Goal: Find contact information

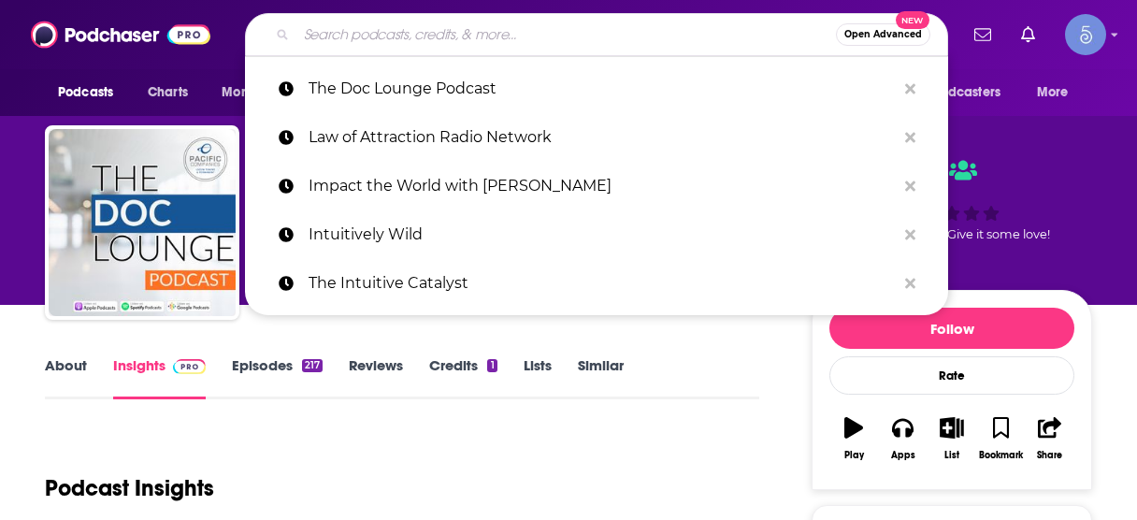
click at [359, 42] on input "Search podcasts, credits, & more..." at bounding box center [565, 35] width 539 height 30
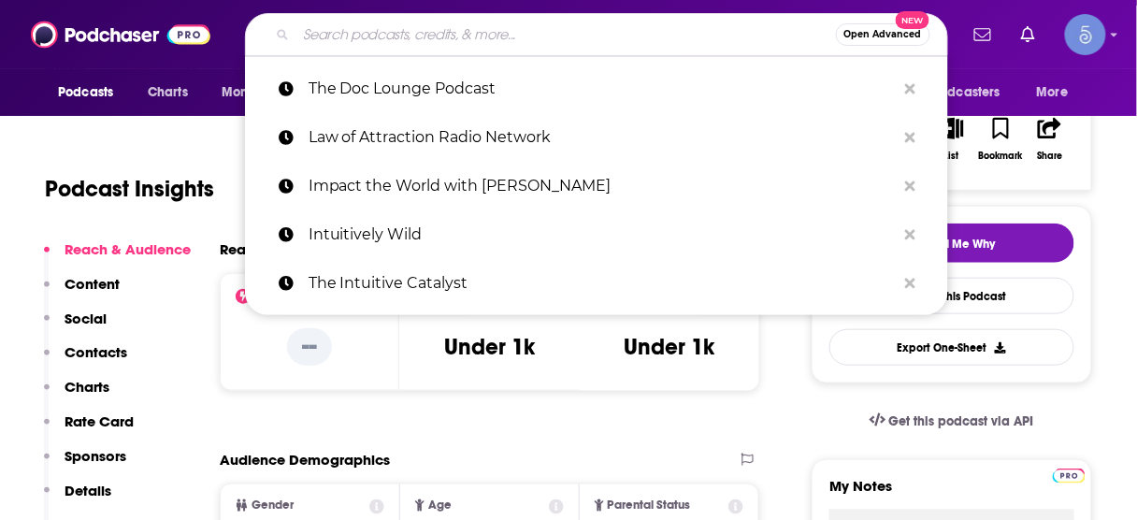
type input "Talking with the Experts"
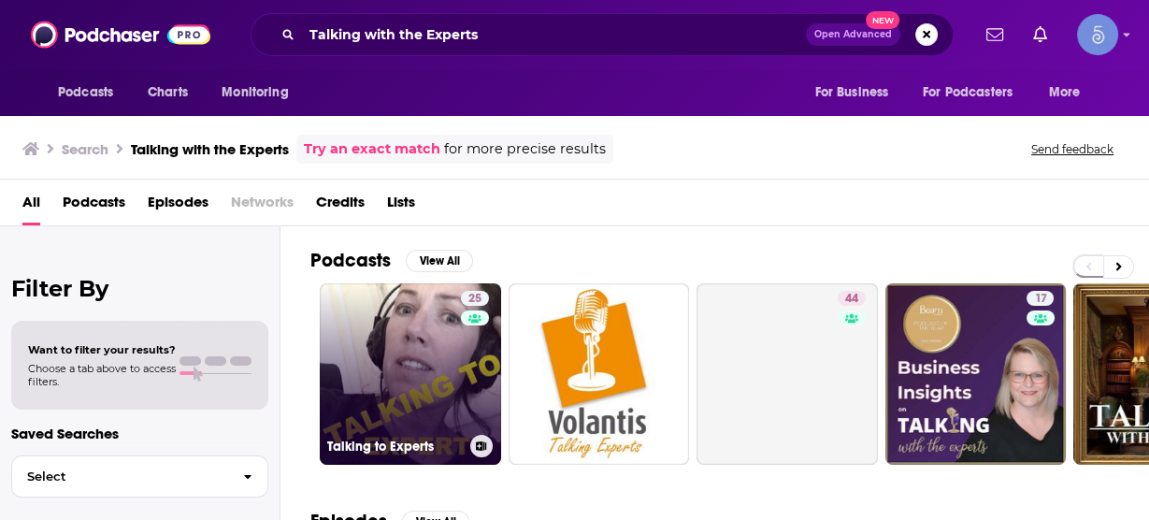
click at [377, 350] on link "25 Talking to Experts" at bounding box center [410, 373] width 181 height 181
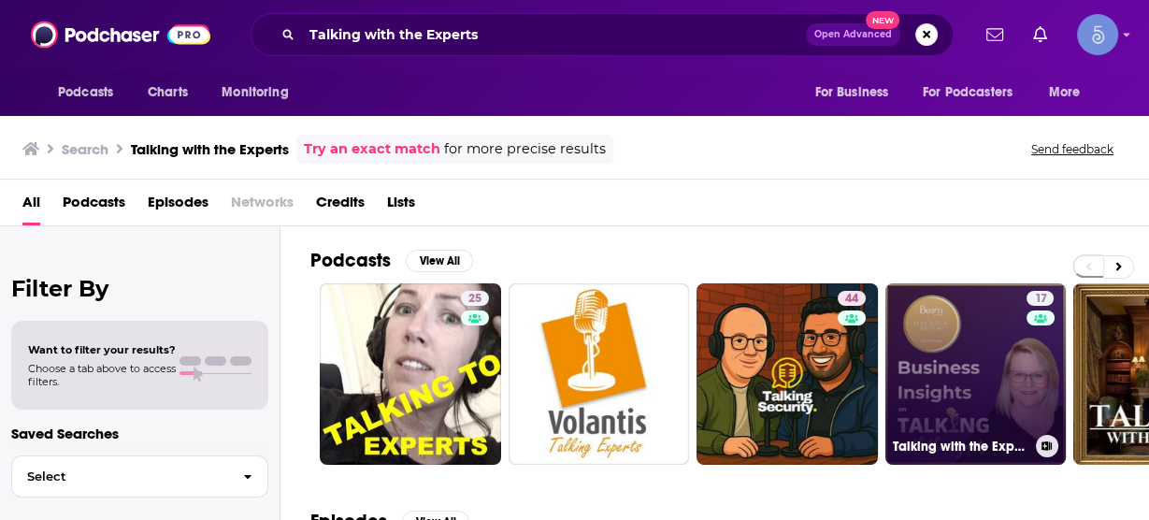
click at [950, 345] on link "17 Talking with the Experts: Business Insights" at bounding box center [975, 373] width 181 height 181
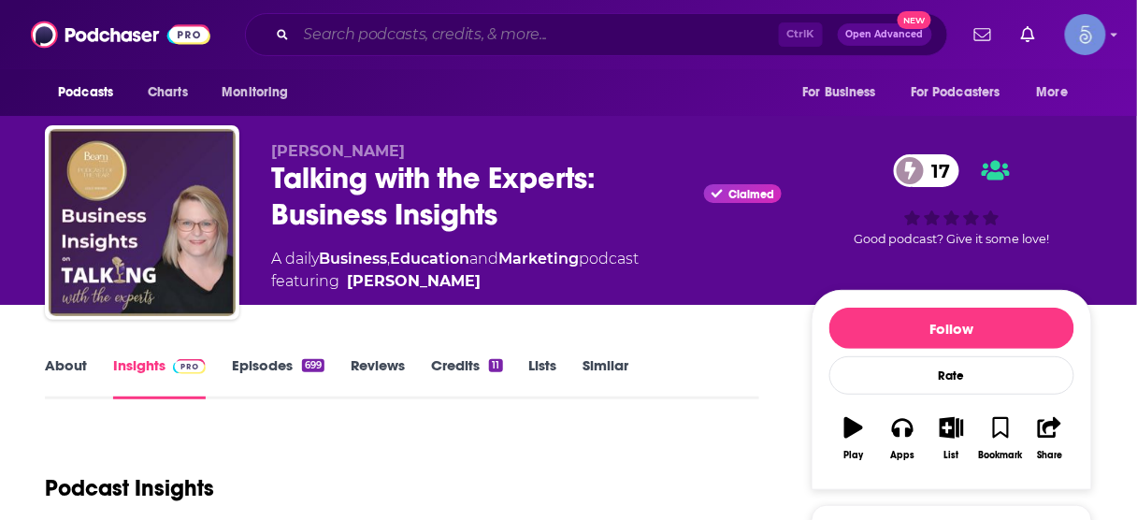
click at [575, 29] on input "Search podcasts, credits, & more..." at bounding box center [537, 35] width 482 height 30
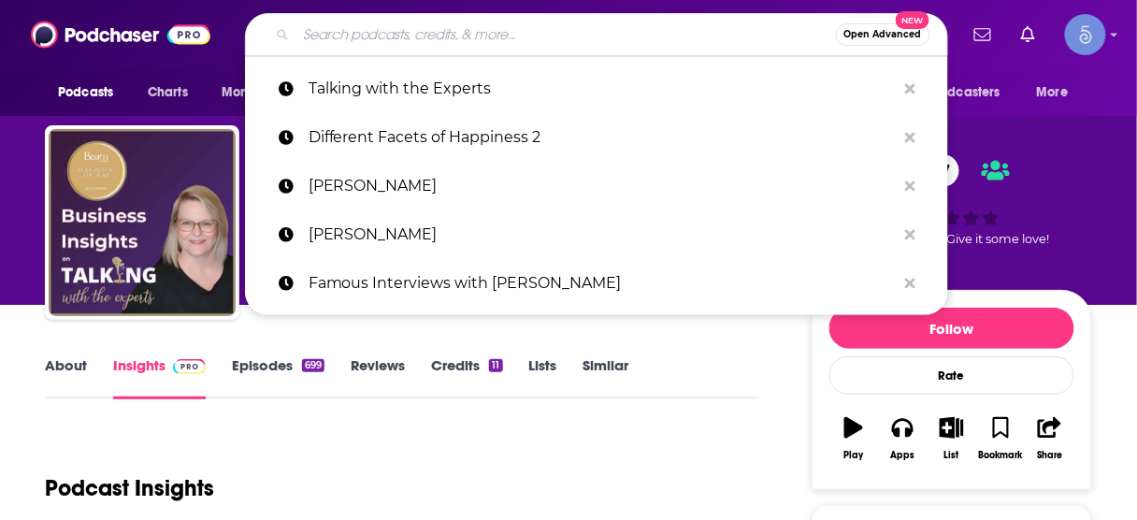
paste input "REV-UP SALES"
type input "REV-UP SALES"
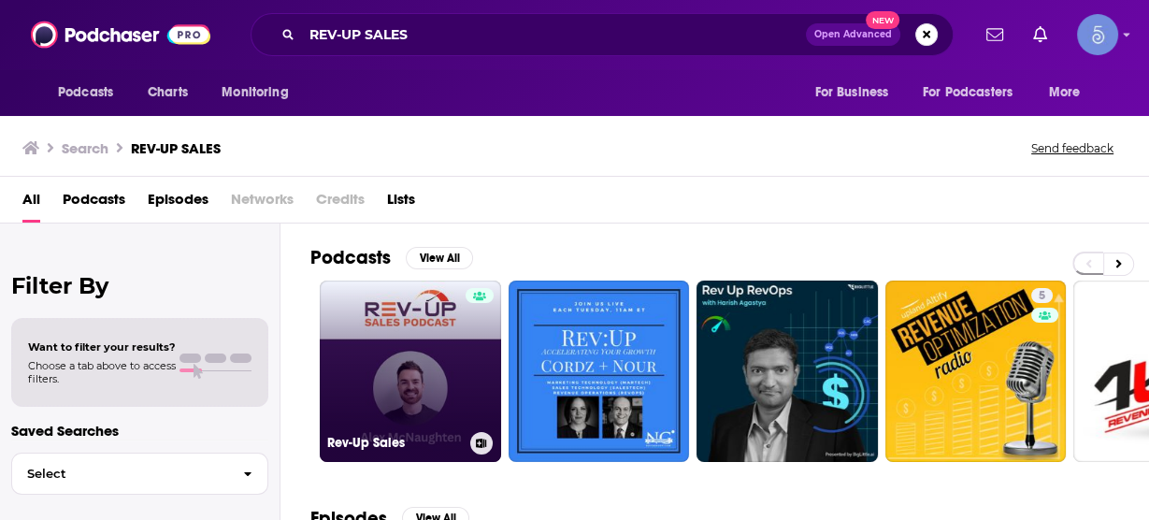
click at [388, 379] on link "Rev-Up Sales" at bounding box center [410, 370] width 181 height 181
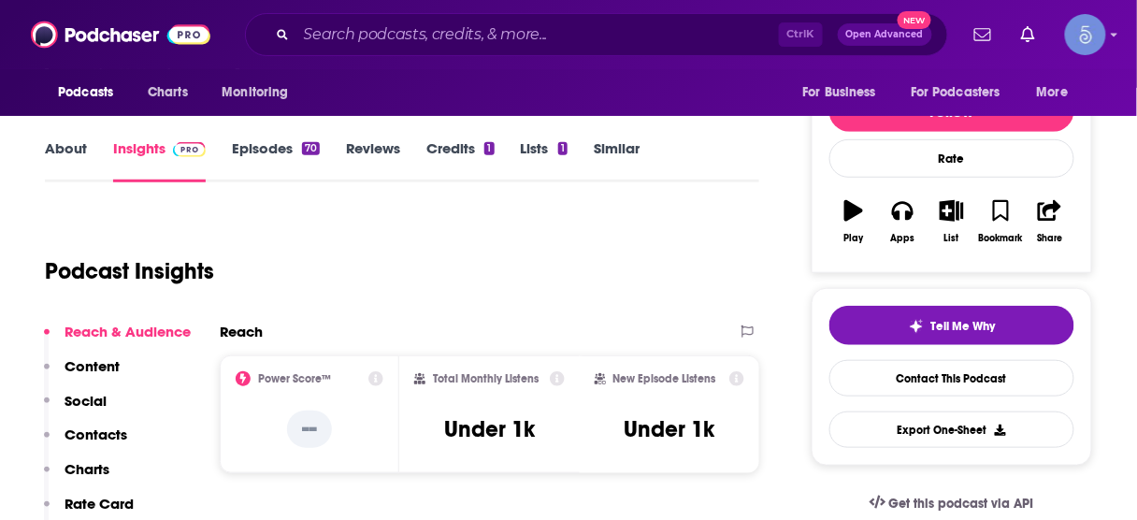
scroll to position [299, 0]
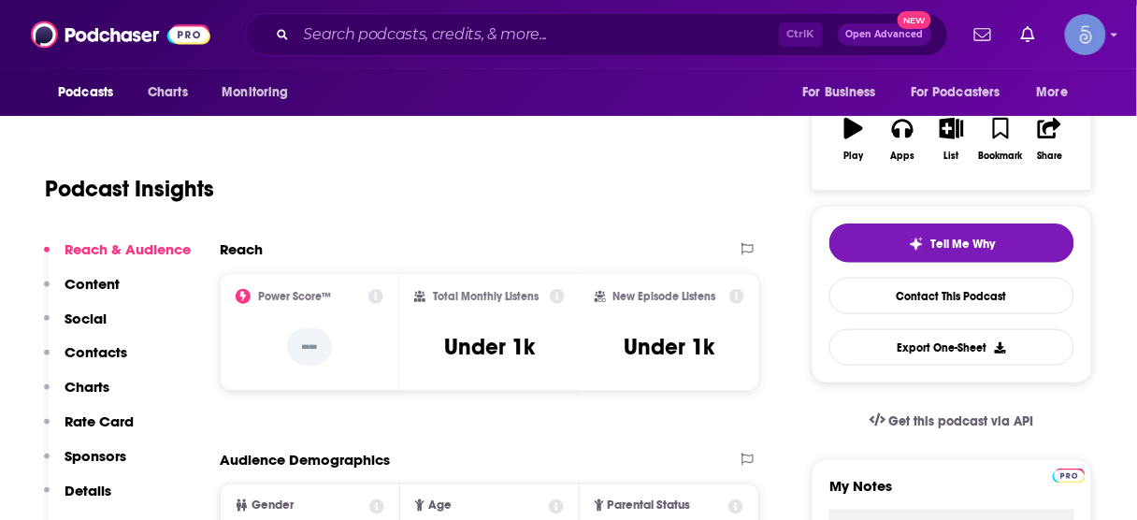
click at [97, 353] on p "Contacts" at bounding box center [95, 352] width 63 height 18
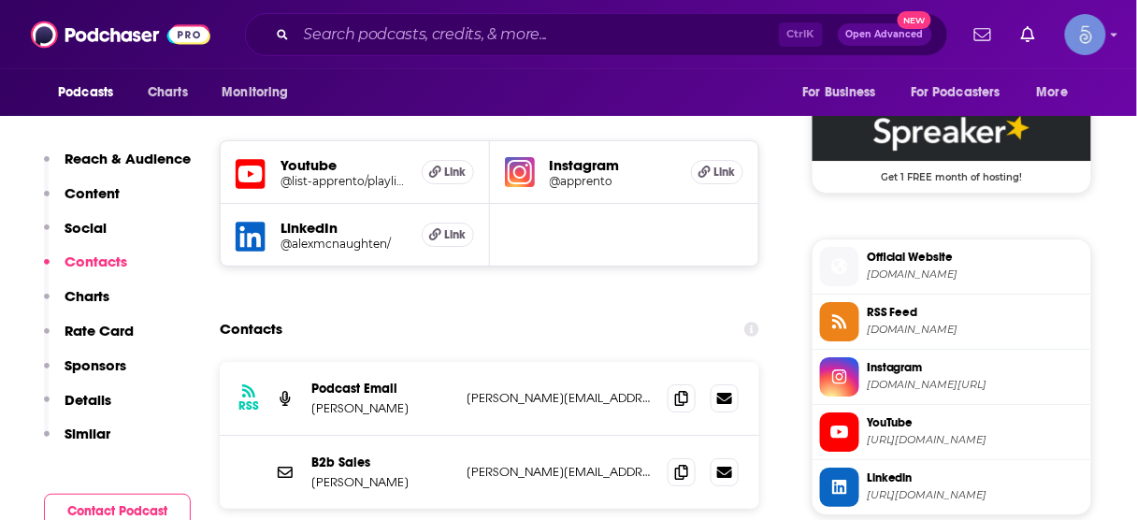
scroll to position [1525, 0]
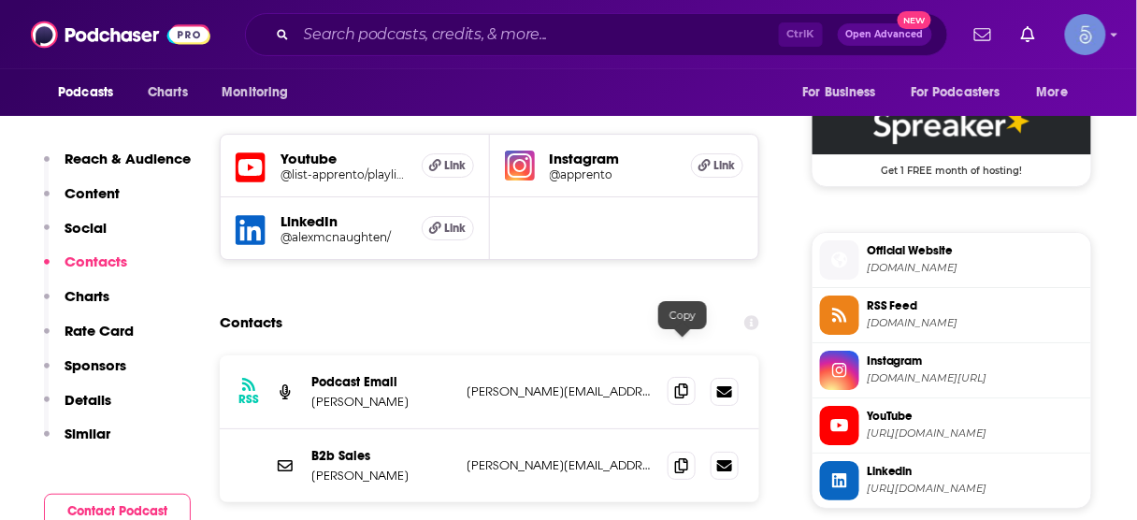
click at [683, 383] on icon at bounding box center [681, 390] width 13 height 15
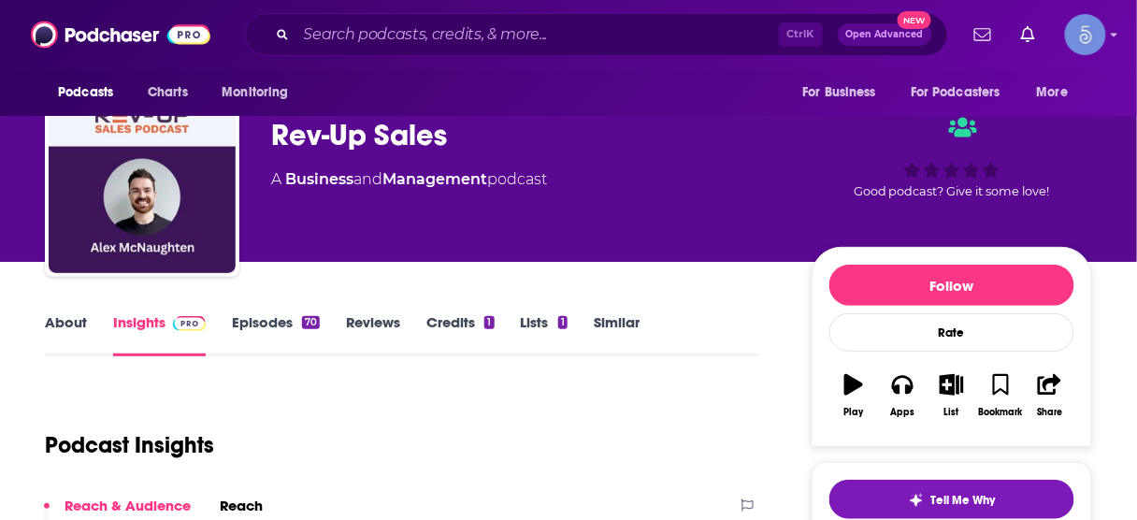
scroll to position [0, 0]
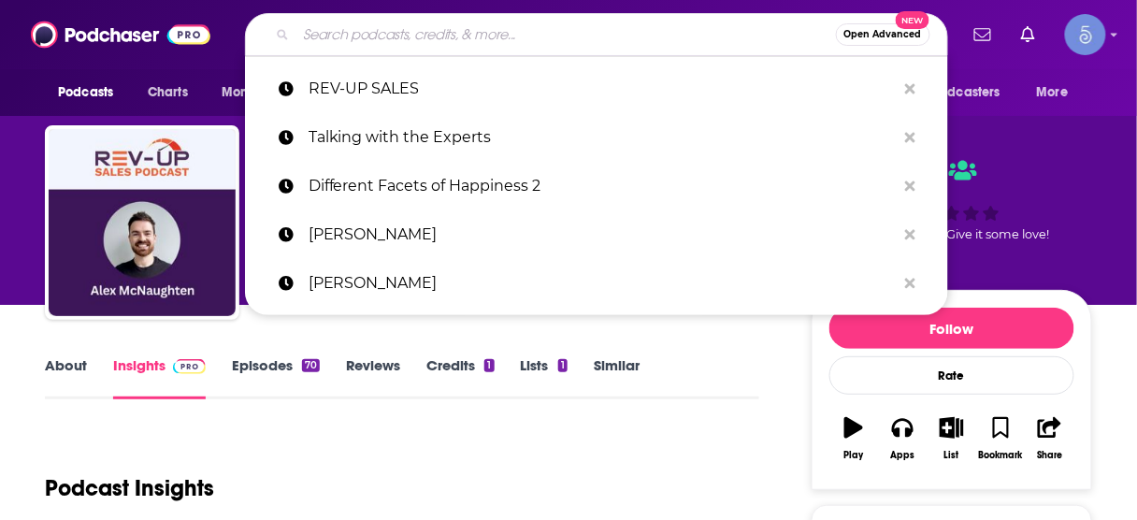
click at [616, 39] on input "Search podcasts, credits, & more..." at bounding box center [565, 35] width 539 height 30
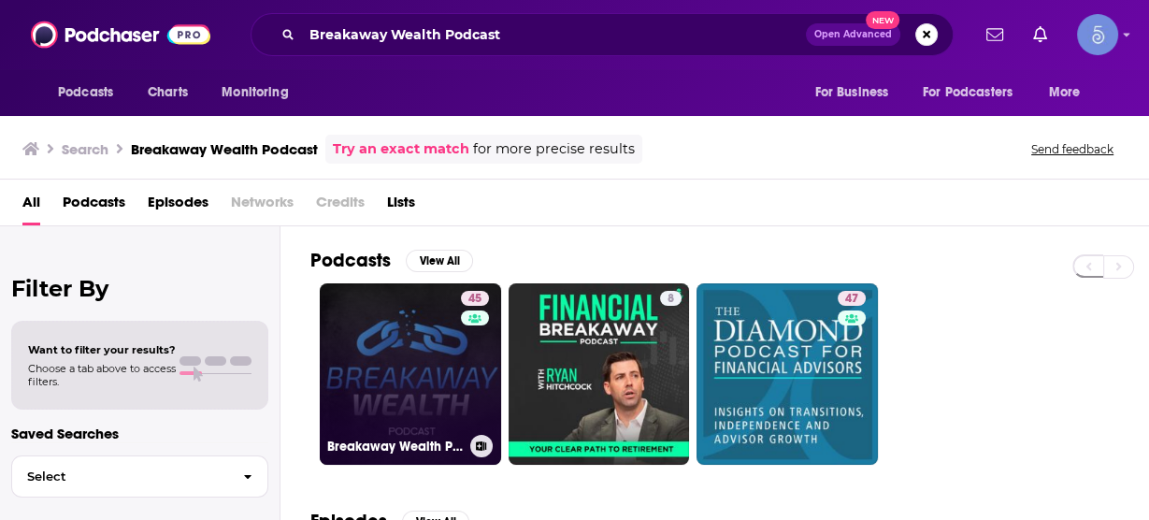
click at [451, 359] on link "45 Breakaway Wealth Podcast" at bounding box center [410, 373] width 181 height 181
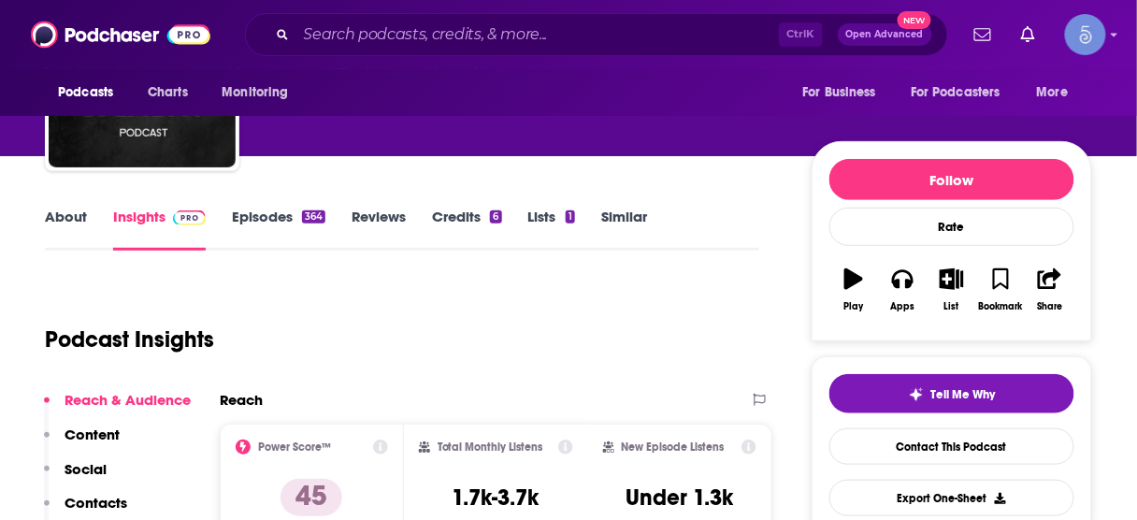
scroll to position [224, 0]
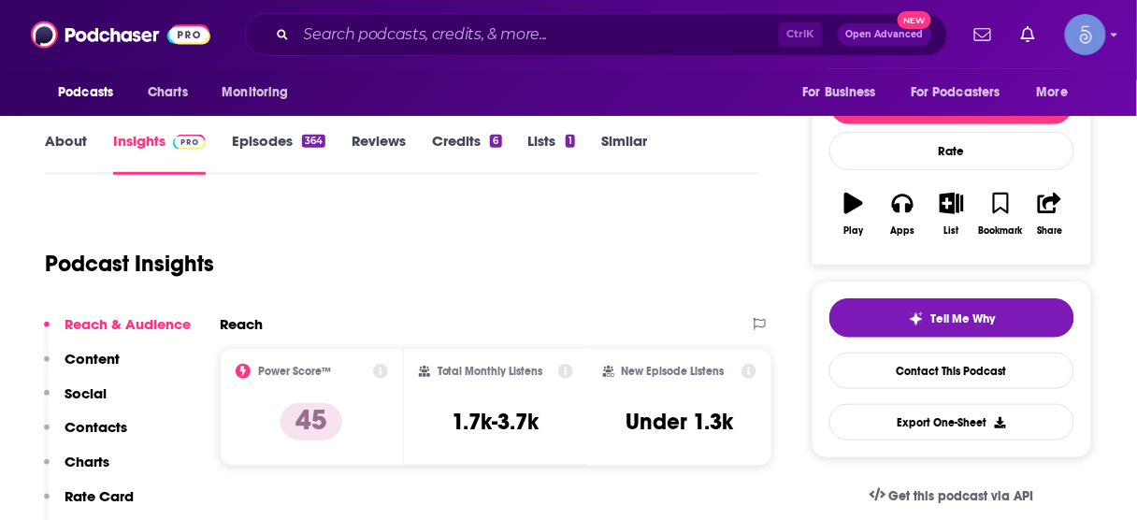
click at [105, 430] on p "Contacts" at bounding box center [95, 427] width 63 height 18
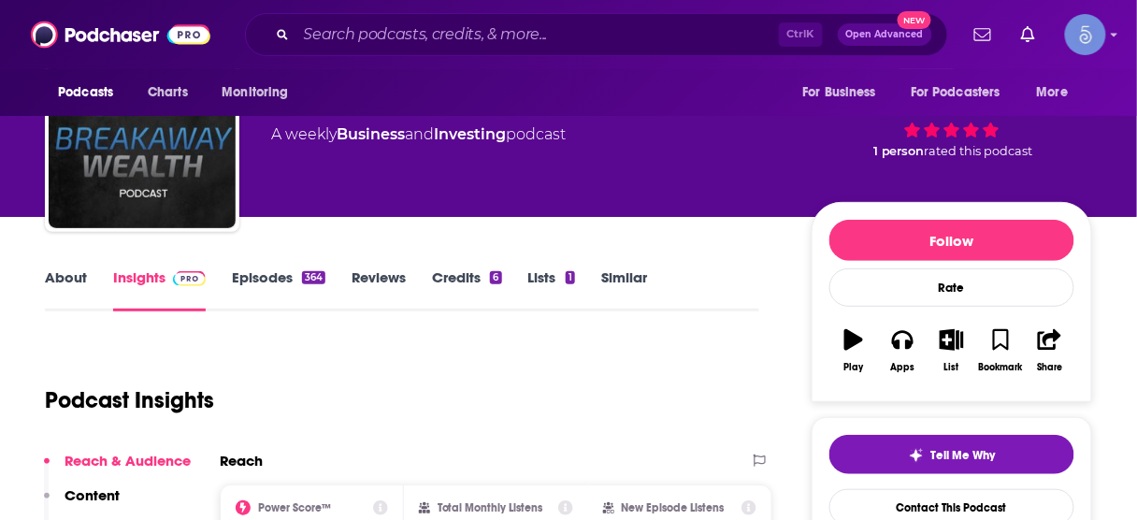
scroll to position [0, 0]
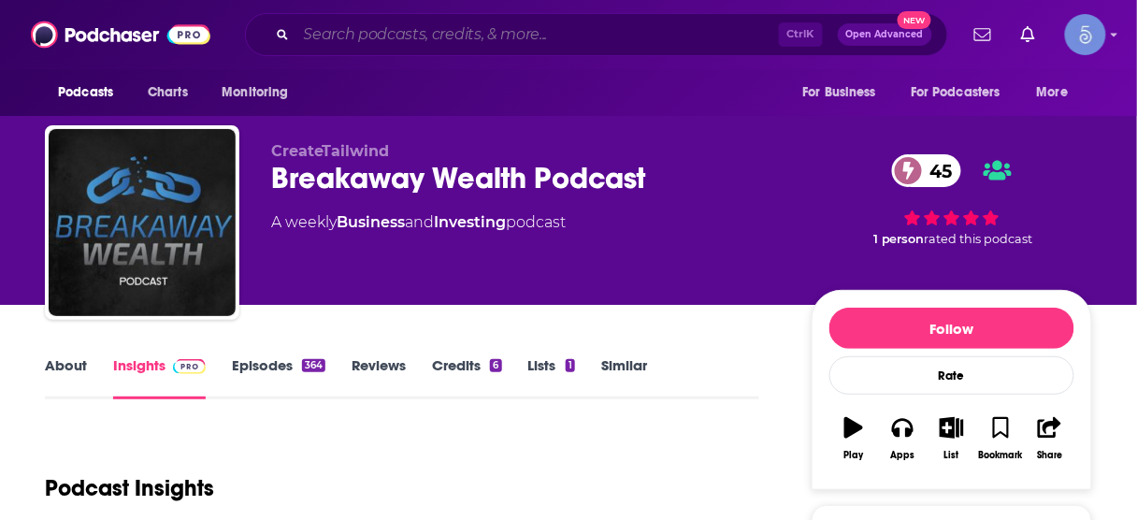
click at [549, 31] on input "Search podcasts, credits, & more..." at bounding box center [537, 35] width 482 height 30
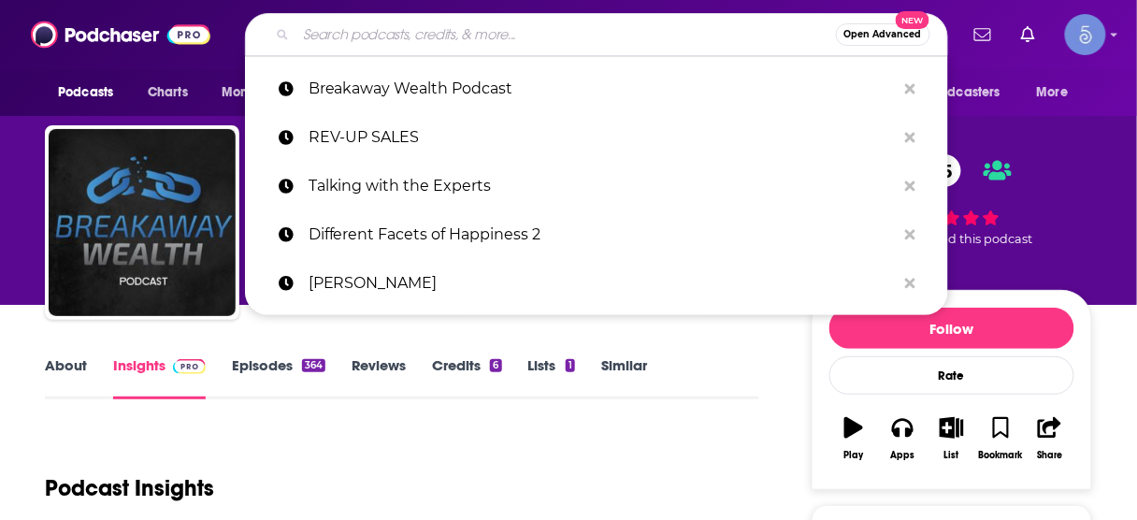
paste input "7-Figures & Beyond - An Ecommerce Marketing Podcast For 6 & 7-Figure Brands"
type input "7-Figures & Beyond - An Ecommerce Marketing Podcast For 6 & 7-Figure Brands"
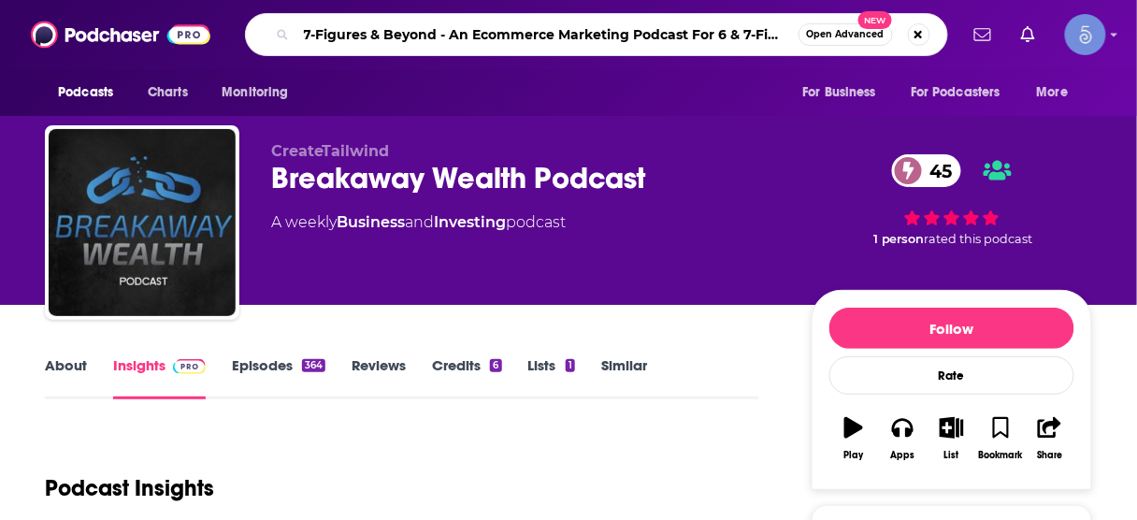
scroll to position [0, 60]
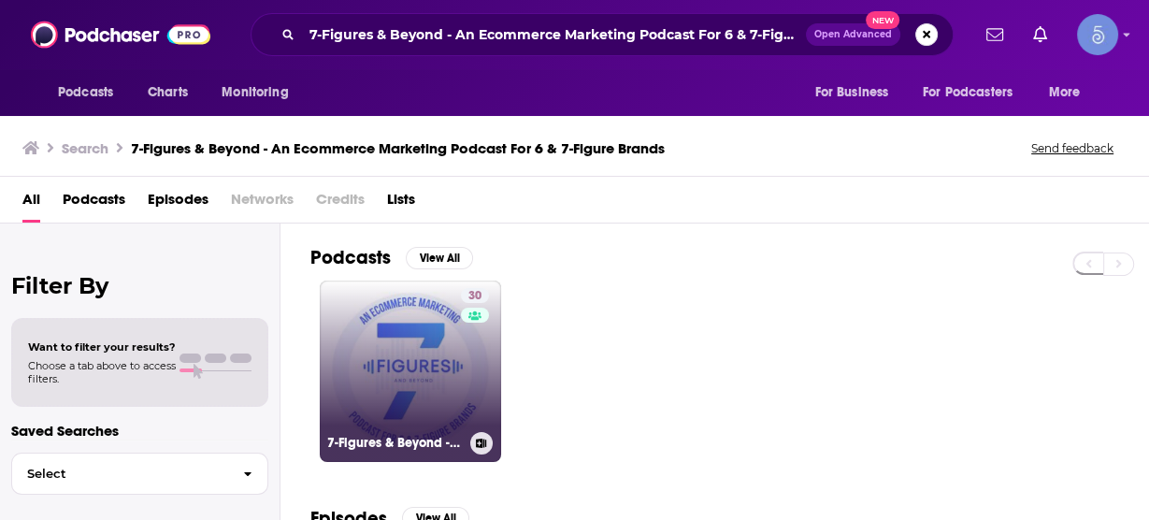
click at [390, 358] on link "30 7-Figures & Beyond - An Ecommerce Marketing Podcast For 6 & 7-Figure Brands" at bounding box center [410, 370] width 181 height 181
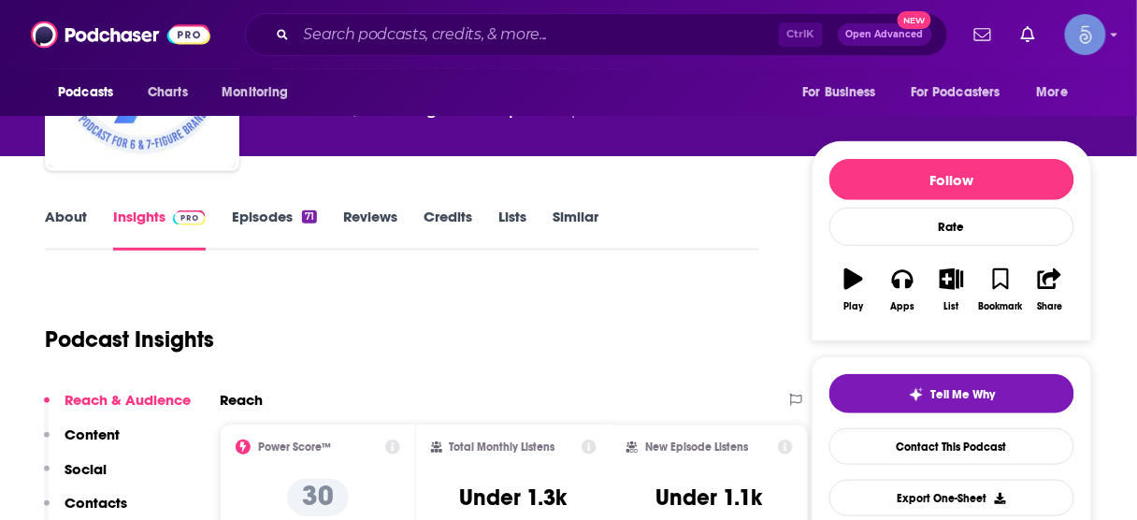
scroll to position [150, 0]
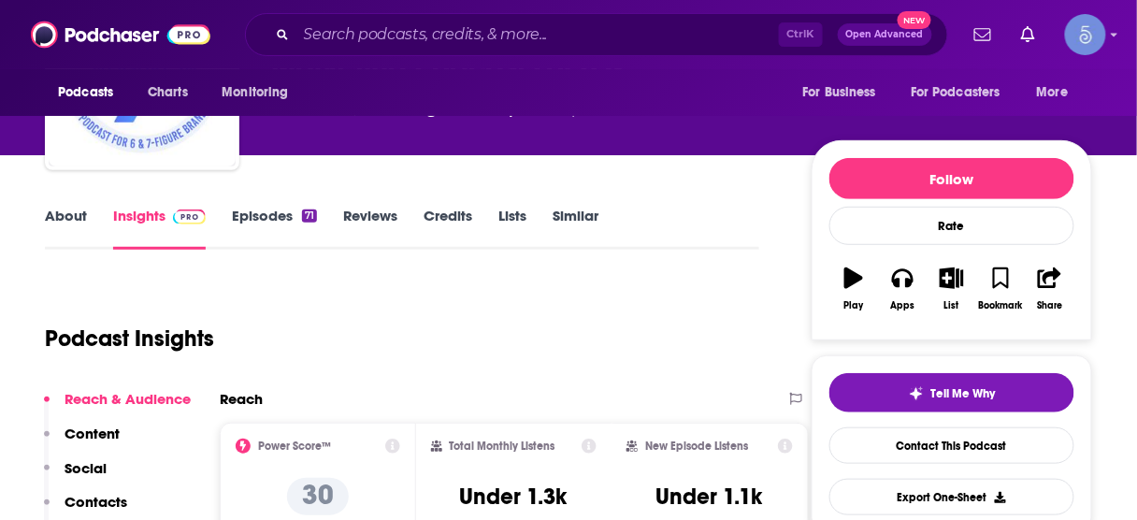
click at [107, 497] on p "Contacts" at bounding box center [95, 502] width 63 height 18
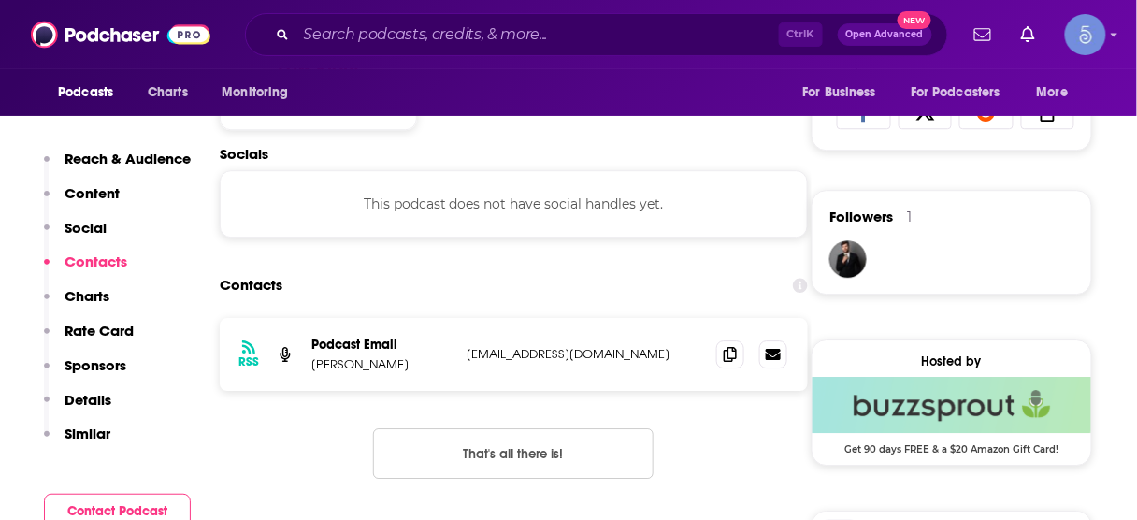
scroll to position [1252, 0]
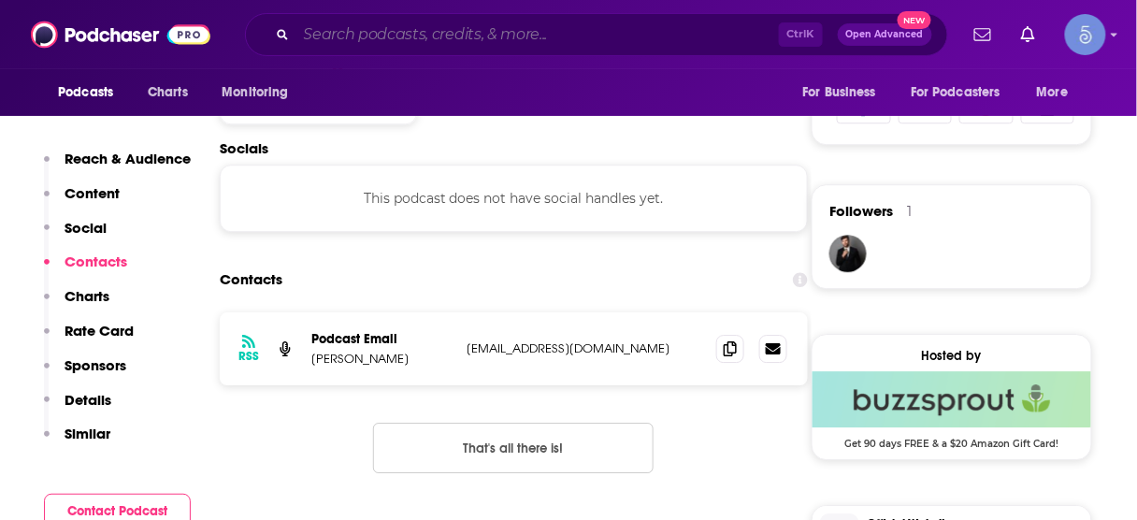
click at [648, 37] on input "Search podcasts, credits, & more..." at bounding box center [537, 35] width 482 height 30
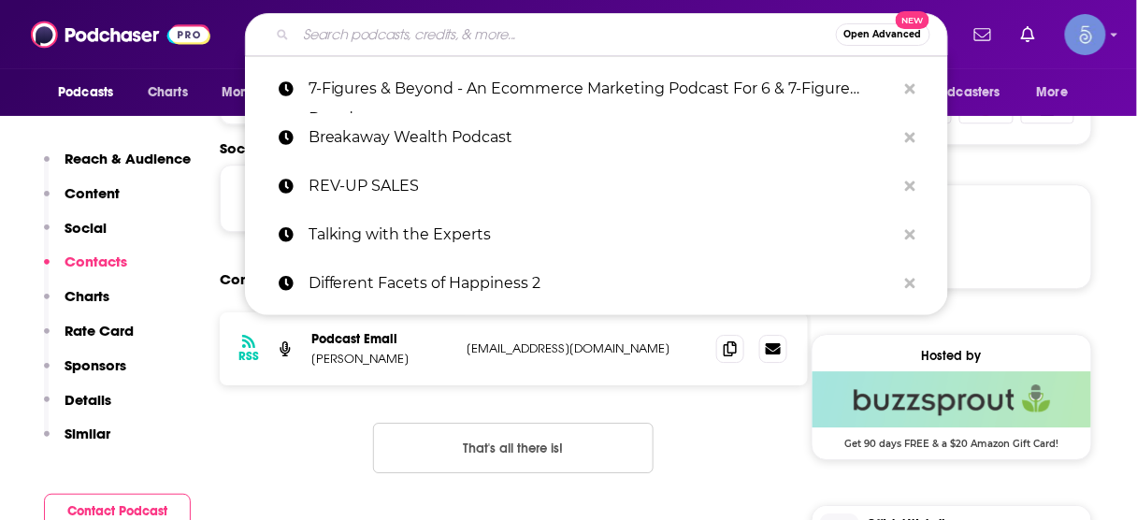
paste input "Start With A Win"
type input "Start With A Win"
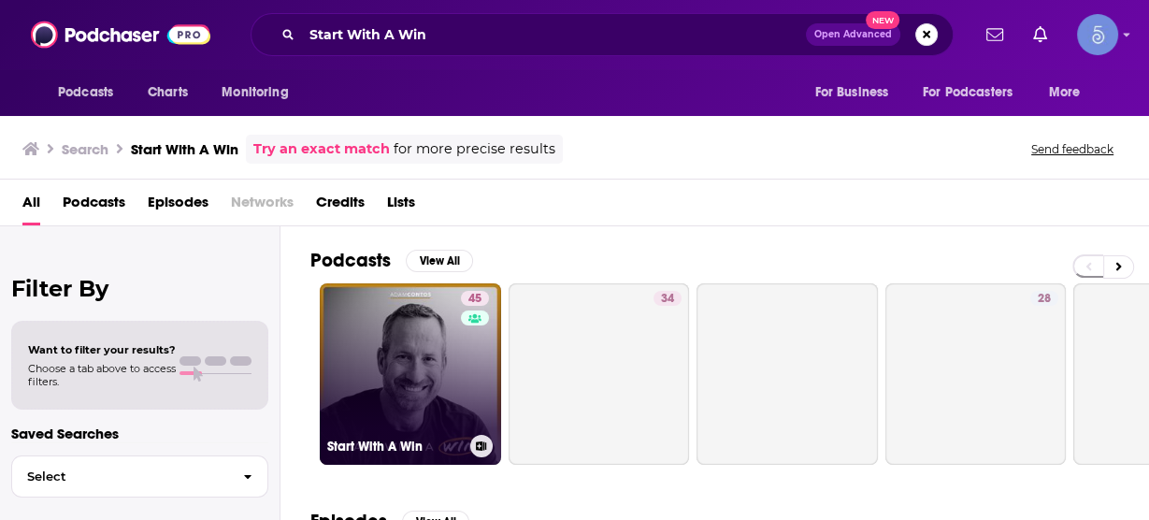
click at [429, 390] on link "45 Start With A Win" at bounding box center [410, 373] width 181 height 181
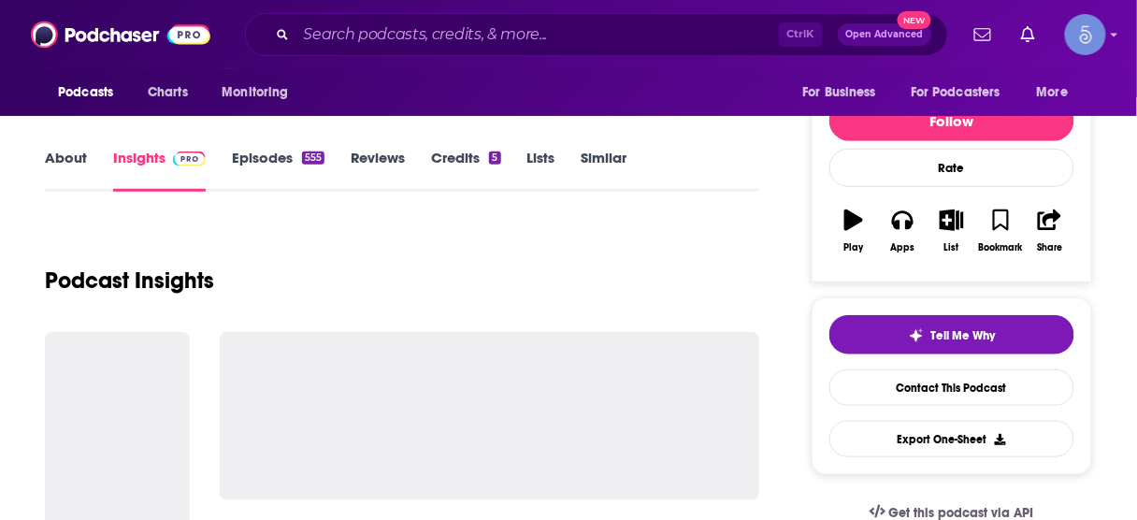
scroll to position [224, 0]
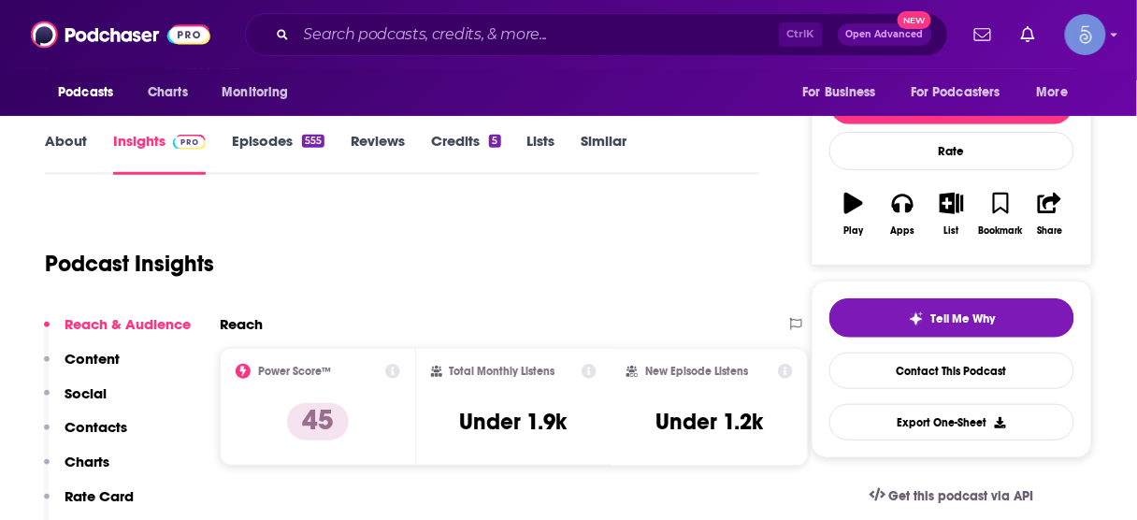
click at [644, 19] on div "Ctrl K Open Advanced New" at bounding box center [596, 34] width 703 height 43
click at [620, 64] on div "Podcasts Charts Monitoring Ctrl K Open Advanced New For Business For Podcasters…" at bounding box center [568, 34] width 1137 height 69
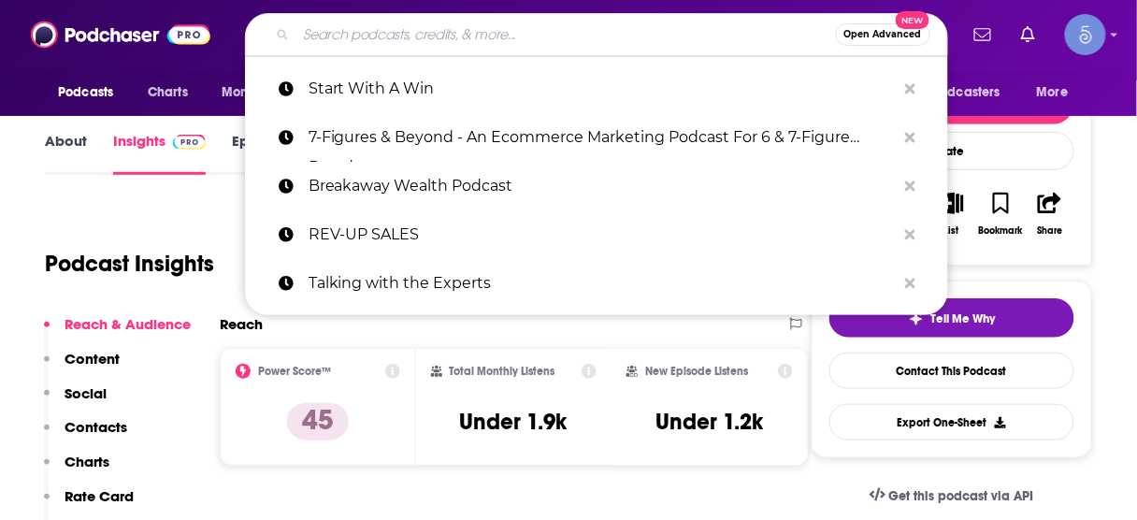
click at [637, 39] on input "Search podcasts, credits, & more..." at bounding box center [565, 35] width 539 height 30
paste input "YES, BRAND with [PERSON_NAME]"
type input "YES, BRAND with [PERSON_NAME]"
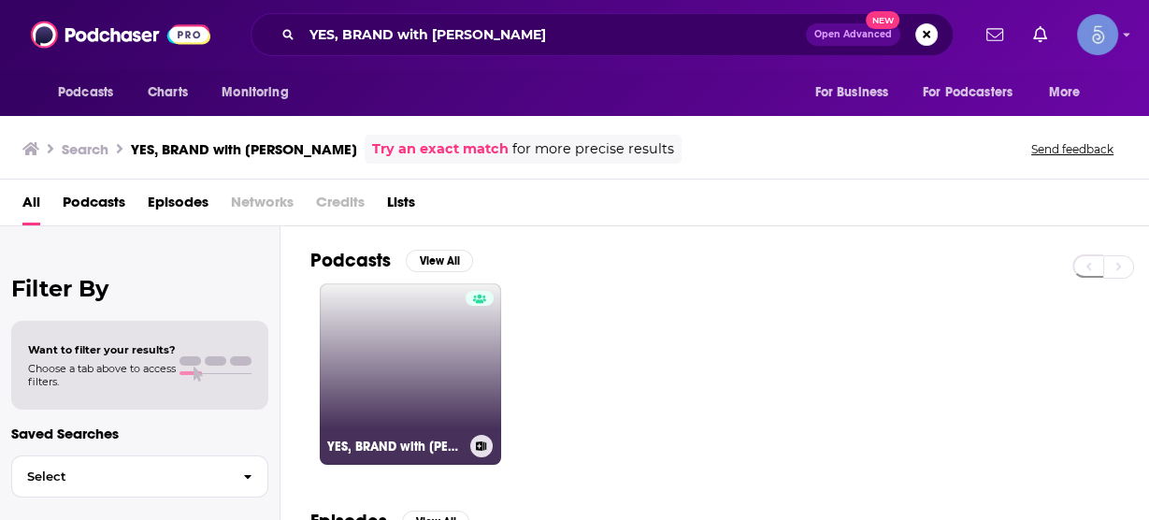
click at [440, 360] on link "YES, BRAND with [PERSON_NAME]" at bounding box center [410, 373] width 181 height 181
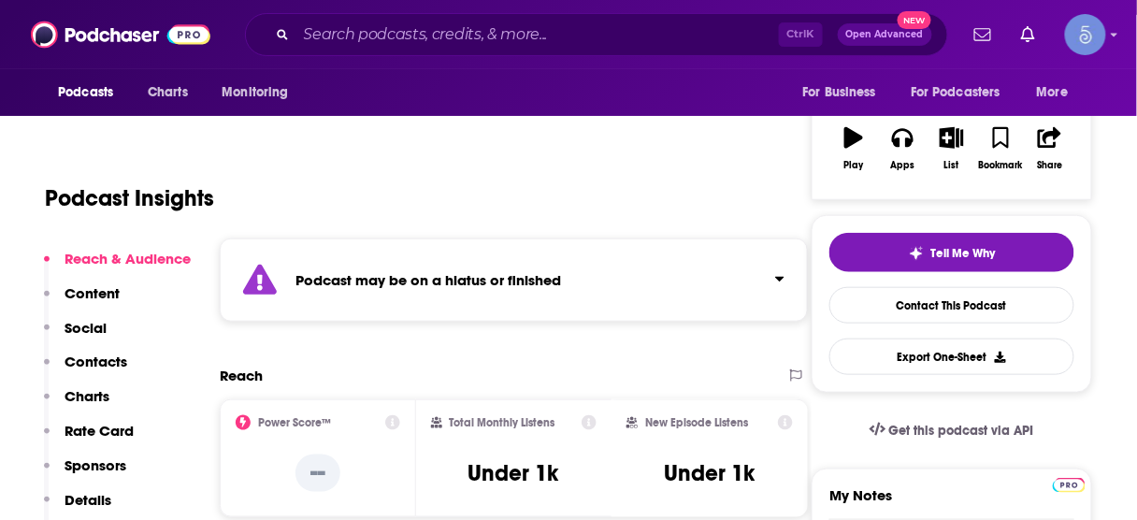
scroll to position [374, 0]
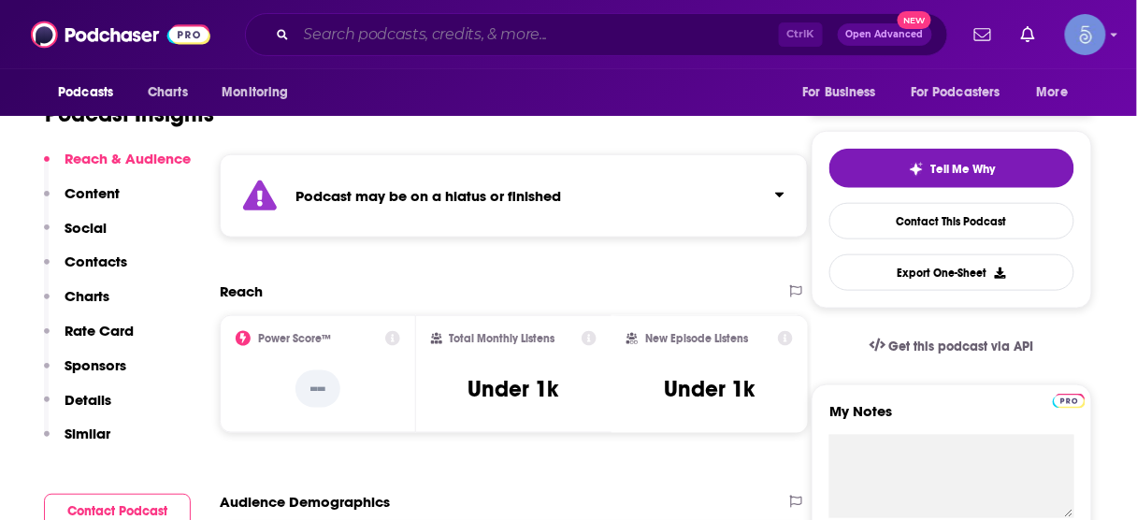
click at [443, 37] on input "Search podcasts, credits, & more..." at bounding box center [537, 35] width 482 height 30
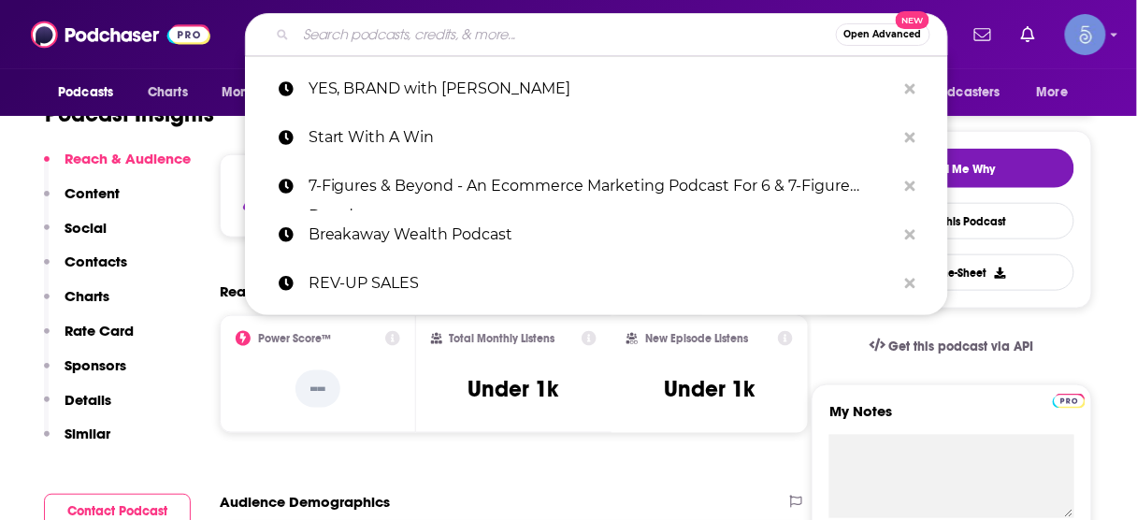
paste input "Entrepreneur with [PERSON_NAME]"
type input "Entrepreneur with [PERSON_NAME]"
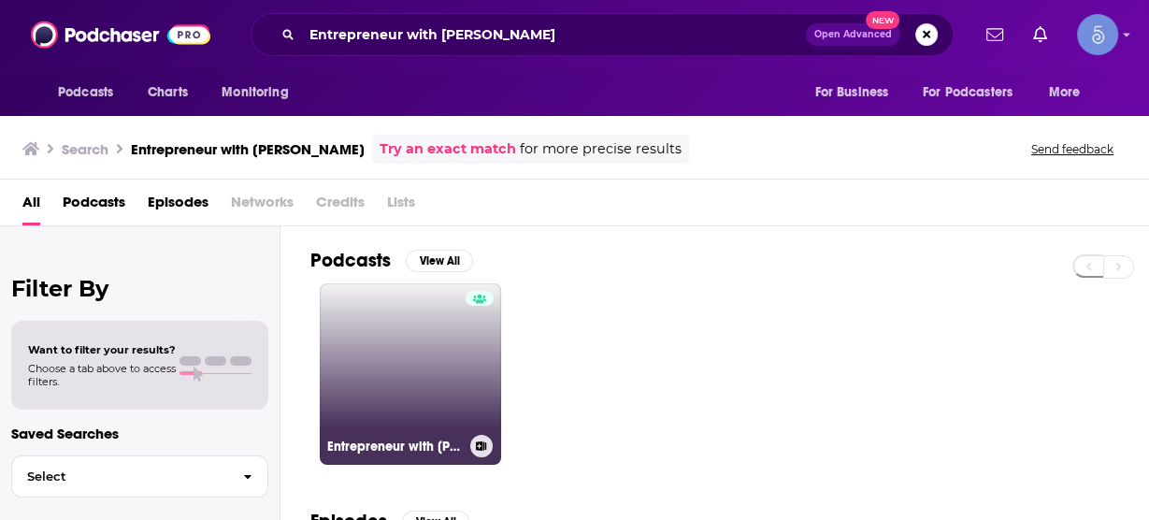
click at [440, 364] on link "Entrepreneur with [PERSON_NAME]" at bounding box center [410, 373] width 181 height 181
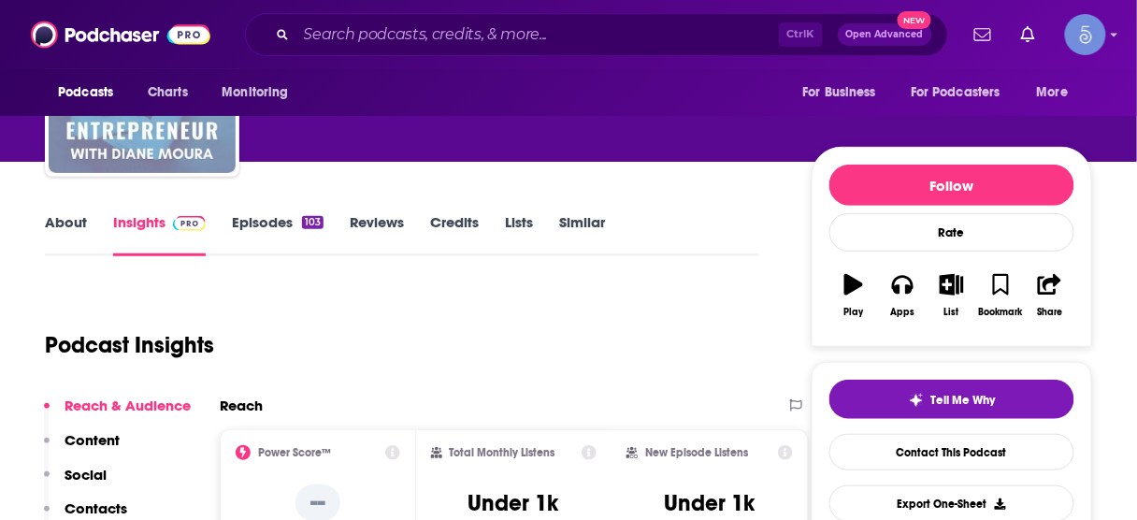
scroll to position [299, 0]
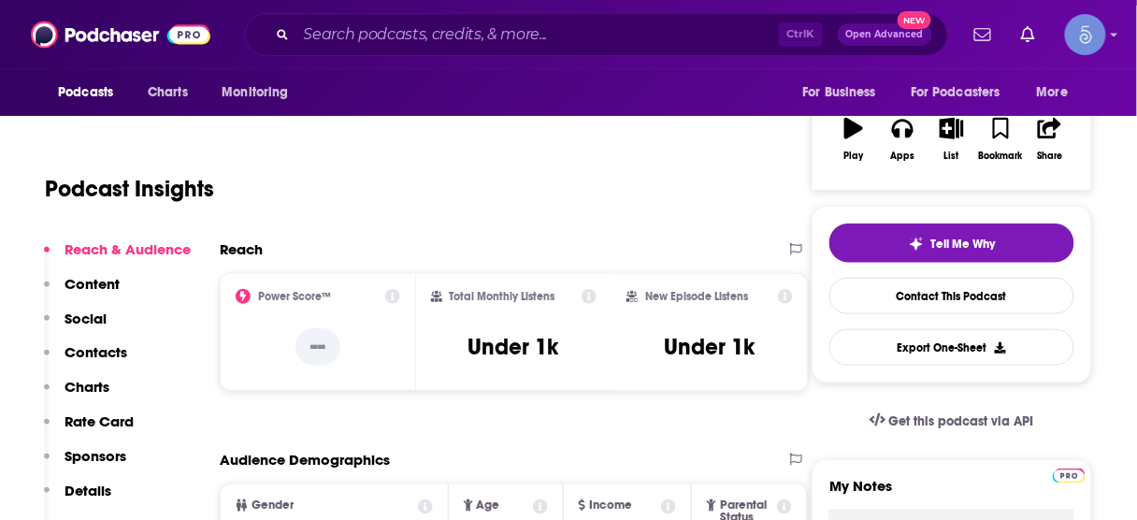
click at [99, 346] on p "Contacts" at bounding box center [95, 352] width 63 height 18
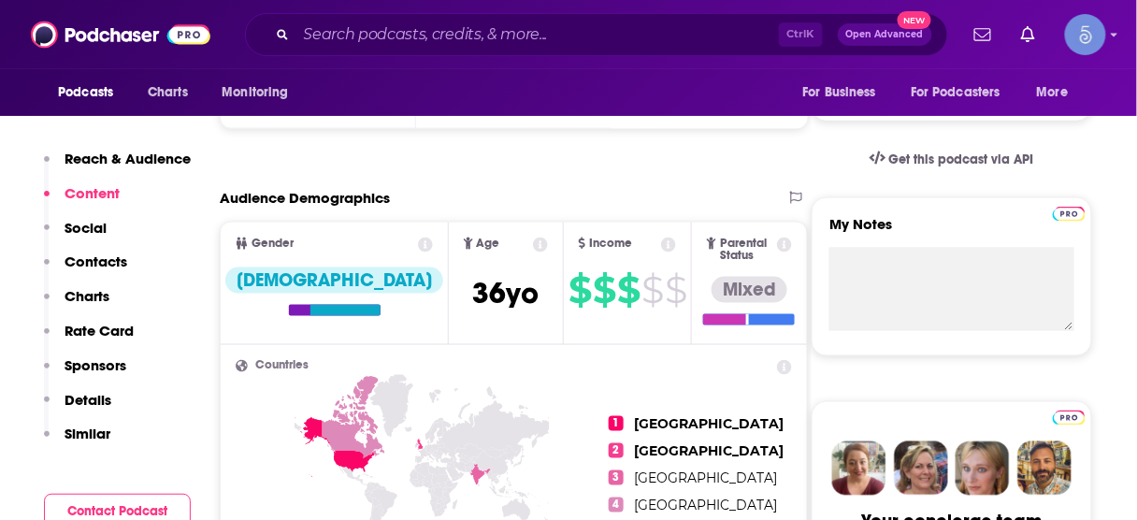
scroll to position [336, 0]
